Goal: Find specific page/section: Find specific page/section

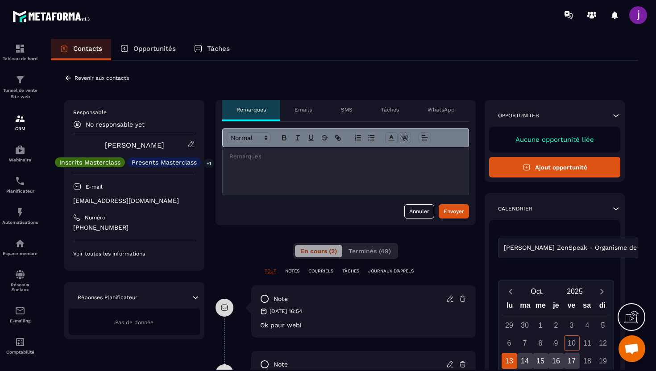
click at [70, 71] on div "**********" at bounding box center [344, 320] width 587 height 519
click at [70, 80] on icon at bounding box center [68, 78] width 8 height 8
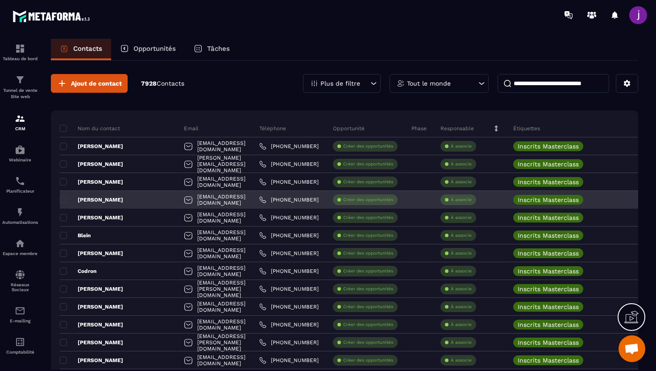
scroll to position [1, 0]
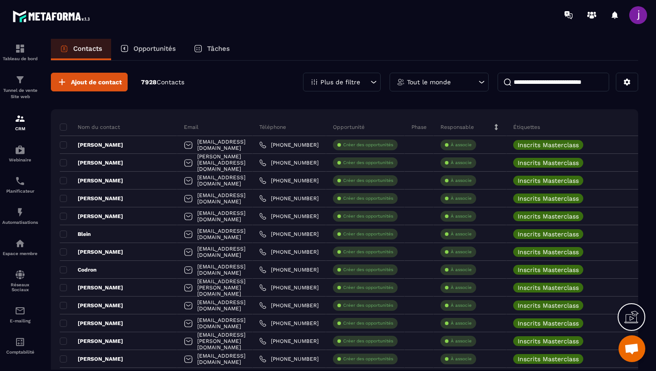
click at [136, 50] on p "Opportunités" at bounding box center [154, 49] width 42 height 8
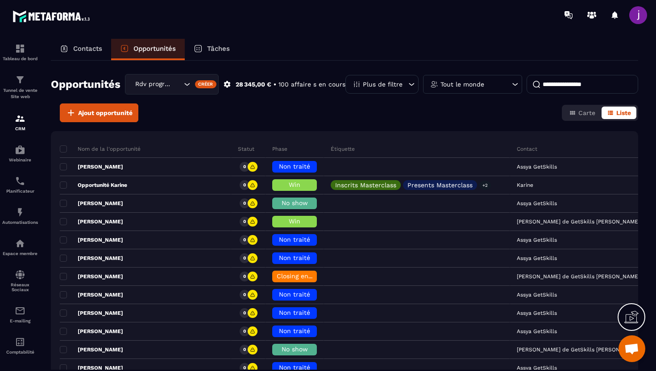
click at [89, 52] on p "Contacts" at bounding box center [87, 49] width 29 height 8
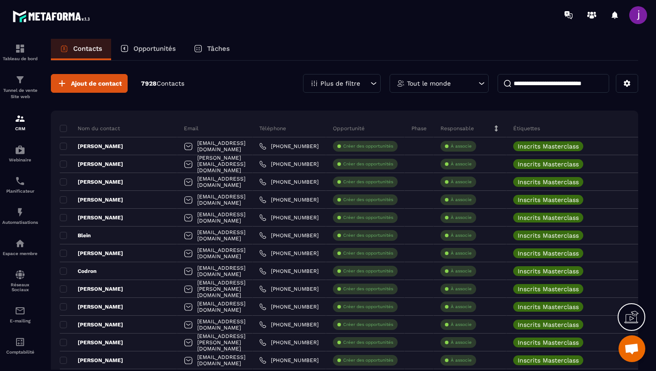
click at [138, 50] on p "Opportunités" at bounding box center [154, 49] width 42 height 8
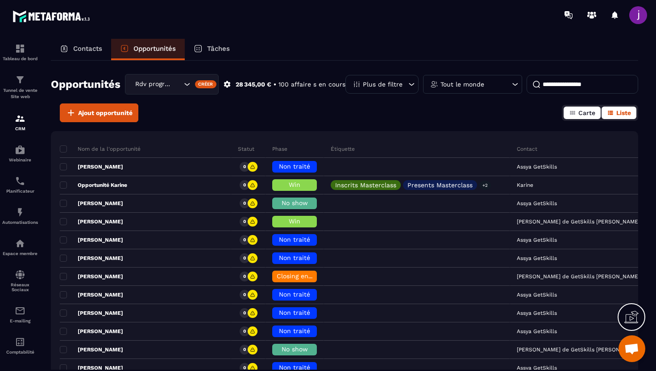
click at [584, 113] on span "Carte" at bounding box center [586, 112] width 17 height 7
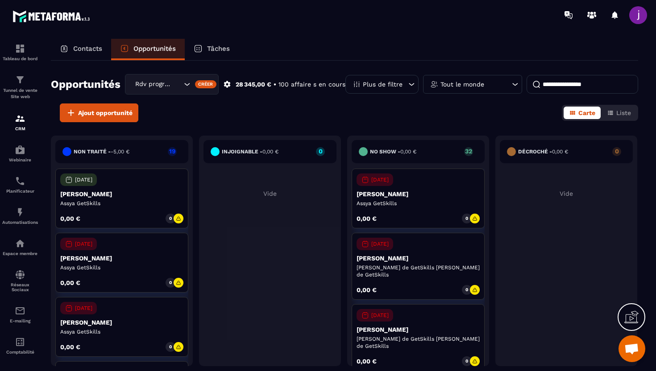
click at [90, 47] on p "Contacts" at bounding box center [87, 49] width 29 height 8
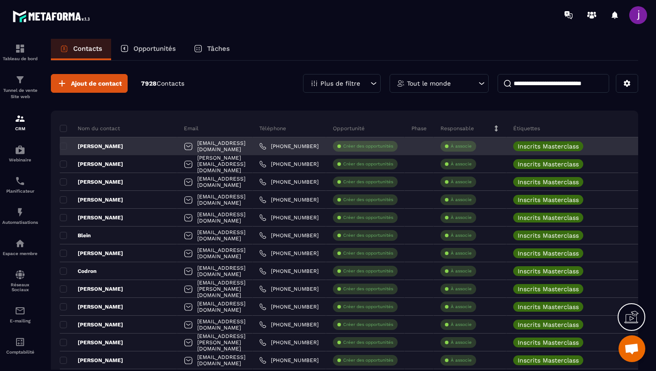
click at [107, 147] on div "[PERSON_NAME]" at bounding box center [118, 146] width 117 height 18
